Goal: Information Seeking & Learning: Learn about a topic

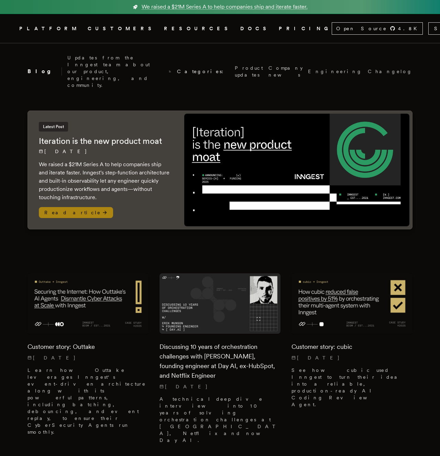
click at [171, 132] on div "Latest Post Iteration is the new product moat 9/16/2025 We raised a $21M Series…" at bounding box center [105, 170] width 154 height 118
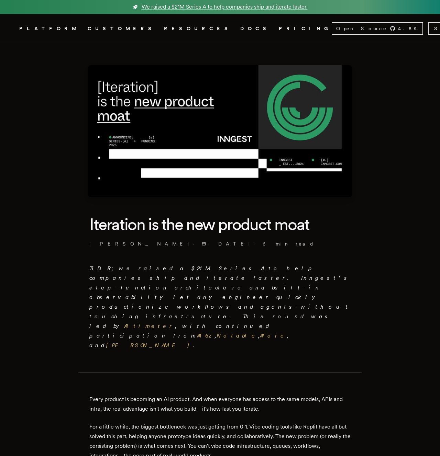
click at [11, 29] on icon ".cls-1 { fill: #FAFAF9; }" at bounding box center [11, 28] width 0 height 8
